Goal: Information Seeking & Learning: Compare options

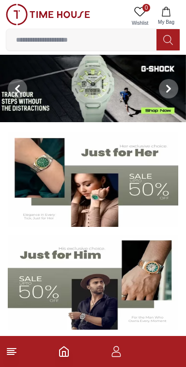
click at [16, 350] on icon at bounding box center [12, 352] width 12 height 12
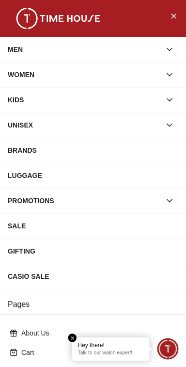
click at [173, 72] on icon "button" at bounding box center [170, 75] width 10 height 10
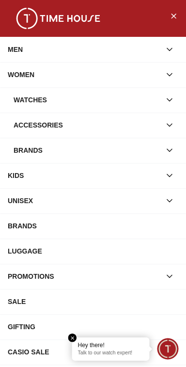
click at [172, 94] on button "button" at bounding box center [169, 99] width 17 height 17
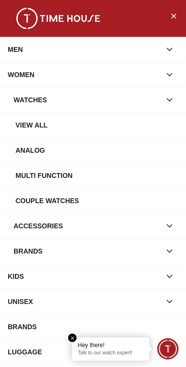
click at [79, 127] on div "View all" at bounding box center [97, 124] width 163 height 17
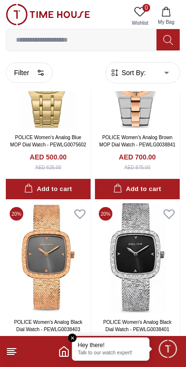
scroll to position [1206, 0]
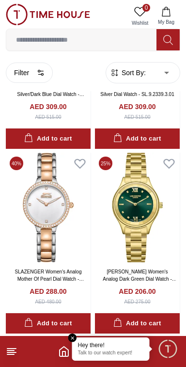
scroll to position [7169, 0]
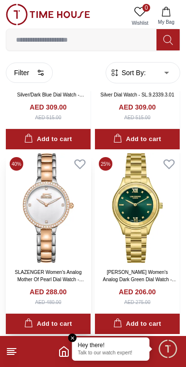
click at [58, 212] on img at bounding box center [48, 207] width 85 height 109
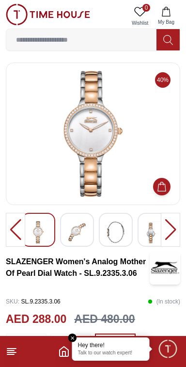
click at [101, 138] on img at bounding box center [93, 134] width 158 height 126
click at [94, 134] on img at bounding box center [93, 134] width 158 height 126
click at [179, 235] on div at bounding box center [170, 230] width 19 height 34
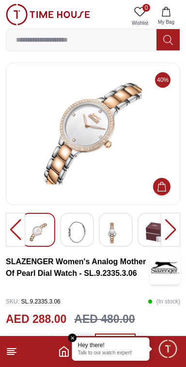
click at [173, 226] on div at bounding box center [170, 230] width 19 height 34
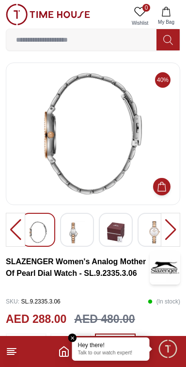
click at [172, 223] on div at bounding box center [170, 230] width 19 height 34
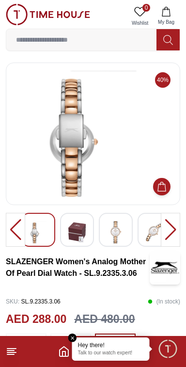
click at [175, 225] on div at bounding box center [170, 230] width 19 height 34
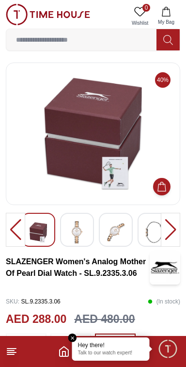
click at [174, 223] on div at bounding box center [170, 230] width 19 height 34
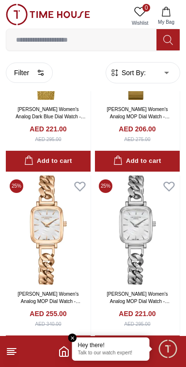
scroll to position [8071, 0]
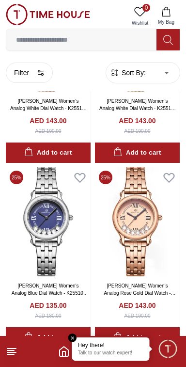
scroll to position [9119, 0]
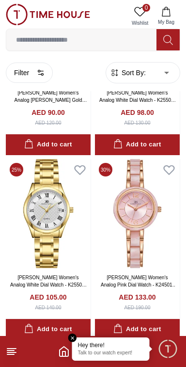
scroll to position [9571, 0]
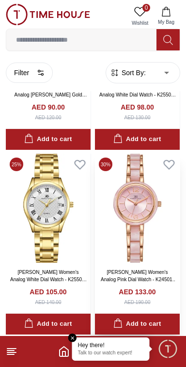
click at [153, 208] on img at bounding box center [137, 208] width 85 height 109
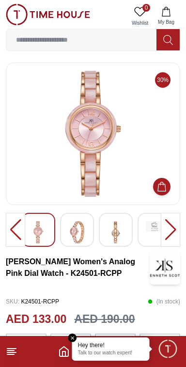
click at [106, 140] on img at bounding box center [93, 134] width 158 height 126
click at [92, 146] on img at bounding box center [93, 134] width 158 height 126
click at [97, 139] on img at bounding box center [93, 134] width 158 height 126
click at [100, 147] on img at bounding box center [93, 134] width 158 height 126
click at [100, 143] on img at bounding box center [93, 134] width 158 height 126
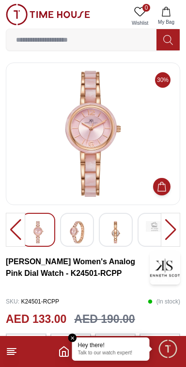
click at [101, 139] on img at bounding box center [93, 134] width 158 height 126
click at [173, 233] on div at bounding box center [170, 230] width 19 height 34
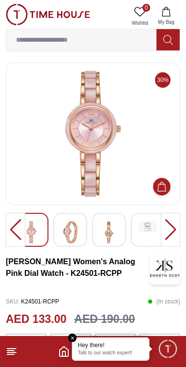
click at [175, 221] on div at bounding box center [170, 230] width 19 height 34
click at [172, 223] on div at bounding box center [170, 230] width 19 height 34
click at [175, 228] on div at bounding box center [170, 230] width 19 height 34
click at [167, 227] on div at bounding box center [170, 230] width 19 height 34
click at [168, 224] on div at bounding box center [170, 230] width 19 height 34
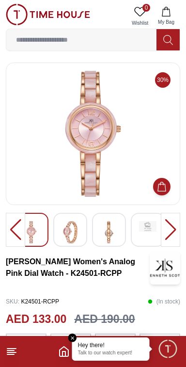
click at [67, 227] on img at bounding box center [70, 232] width 17 height 22
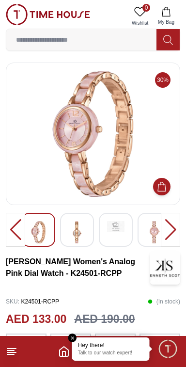
click at [82, 224] on img at bounding box center [76, 232] width 17 height 22
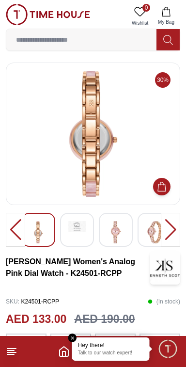
click at [44, 227] on img at bounding box center [38, 232] width 17 height 22
click at [121, 228] on img at bounding box center [115, 232] width 17 height 22
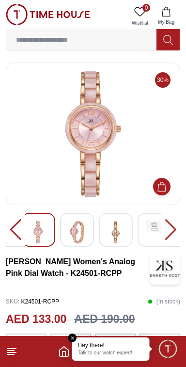
click at [80, 233] on img at bounding box center [76, 232] width 17 height 22
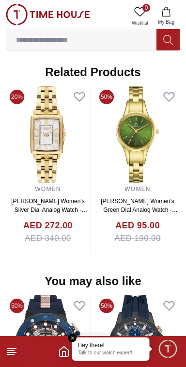
scroll to position [821, 0]
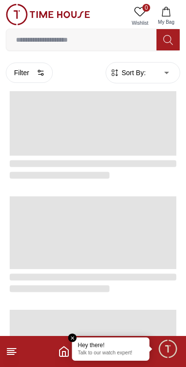
scroll to position [1665, 0]
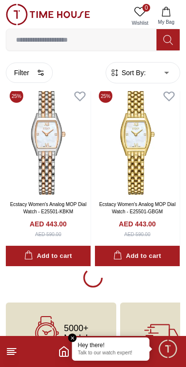
scroll to position [10969, 0]
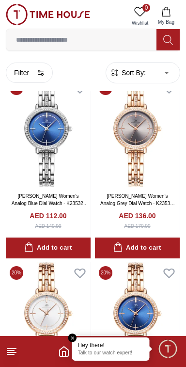
scroll to position [14505, 0]
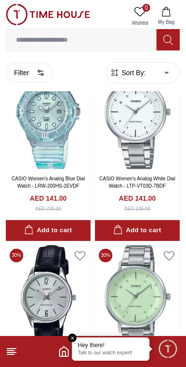
scroll to position [16516, 0]
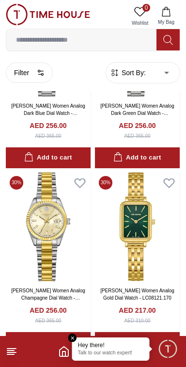
scroll to position [18366, 0]
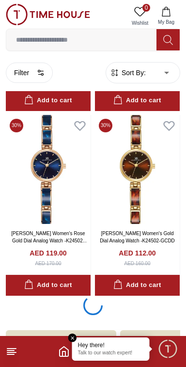
scroll to position [22067, 0]
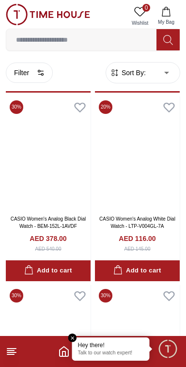
scroll to position [25595, 0]
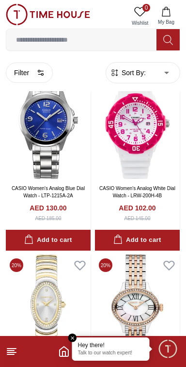
scroll to position [27464, 0]
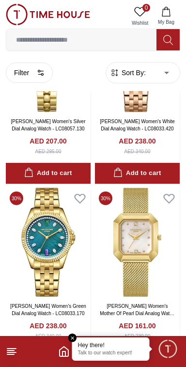
scroll to position [29465, 0]
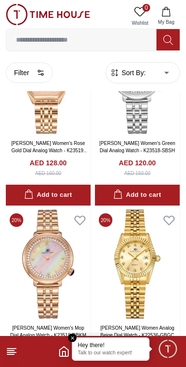
scroll to position [31314, 0]
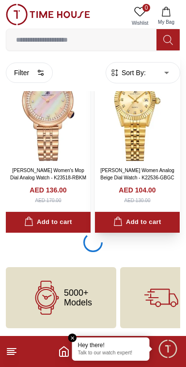
click at [159, 204] on div "AED 104.00 AED 130.00" at bounding box center [137, 194] width 77 height 19
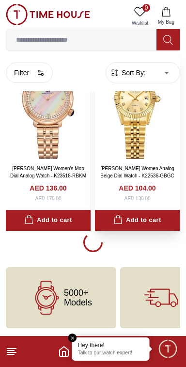
scroll to position [31261, 0]
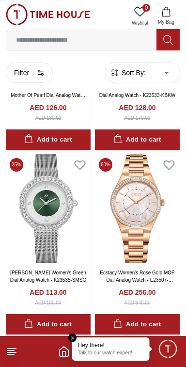
scroll to position [34798, 0]
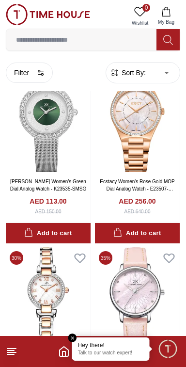
scroll to position [34925, 0]
